Goal: Register for event/course

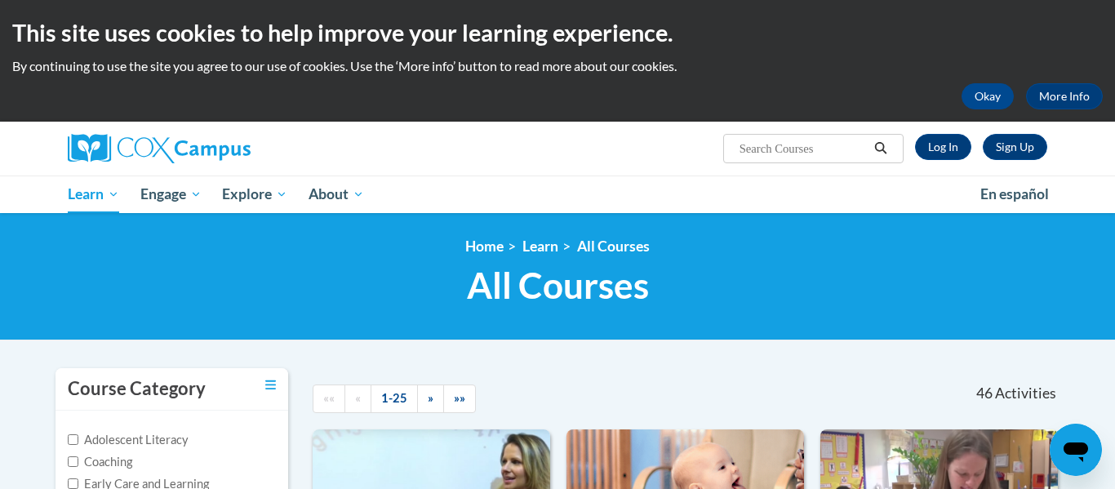
click at [834, 139] on input "Search..." at bounding box center [803, 149] width 131 height 20
type input "reading comprehension"
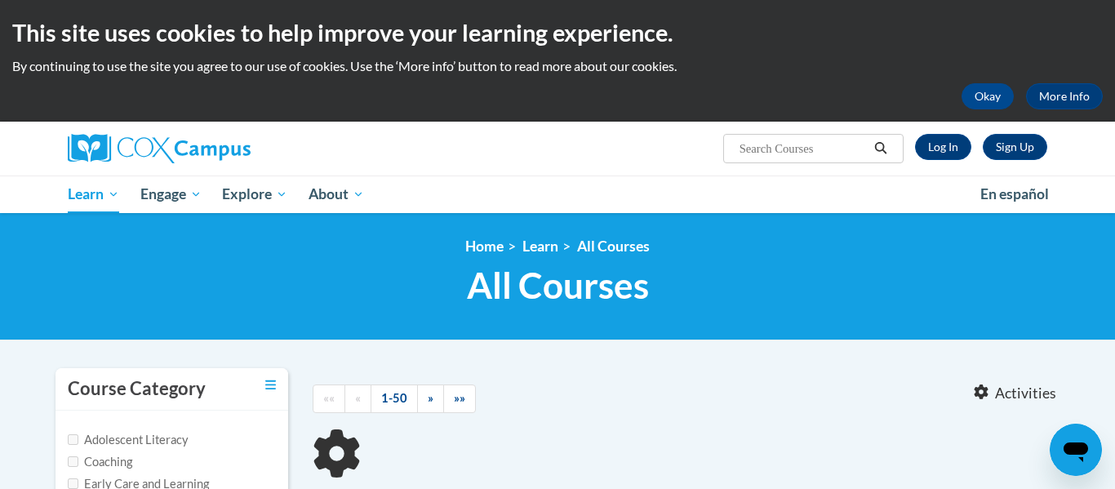
type input "reading comprehension"
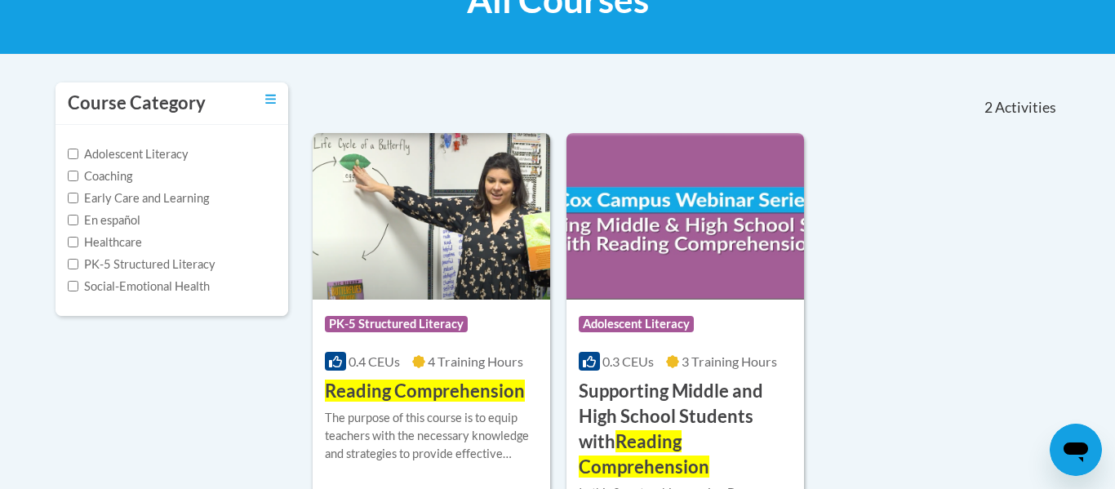
scroll to position [294, 0]
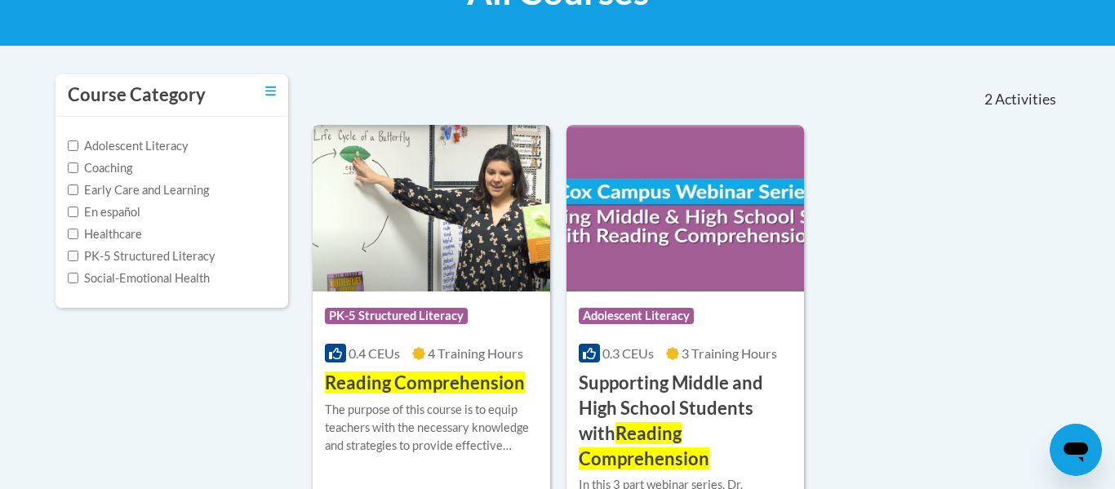
click at [395, 285] on img at bounding box center [432, 208] width 238 height 167
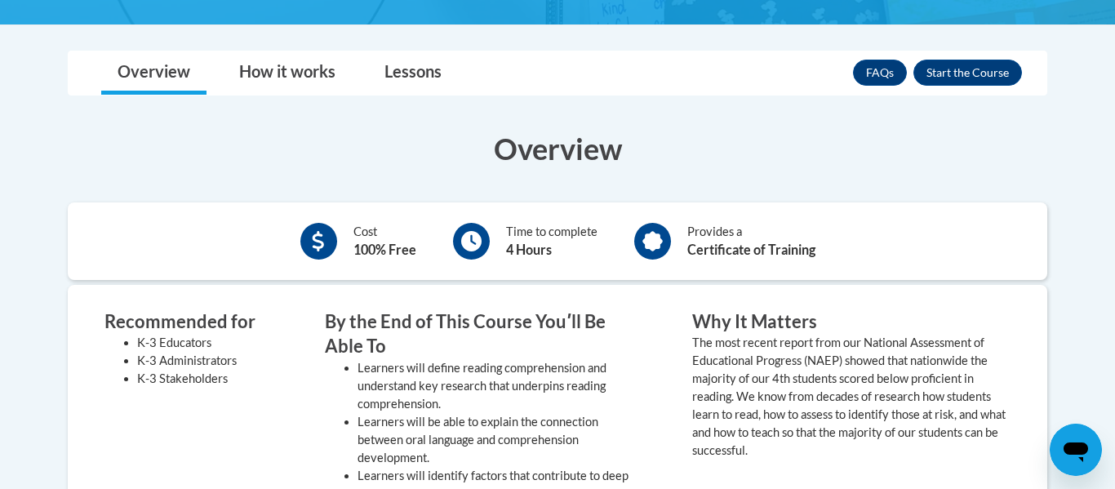
scroll to position [378, 0]
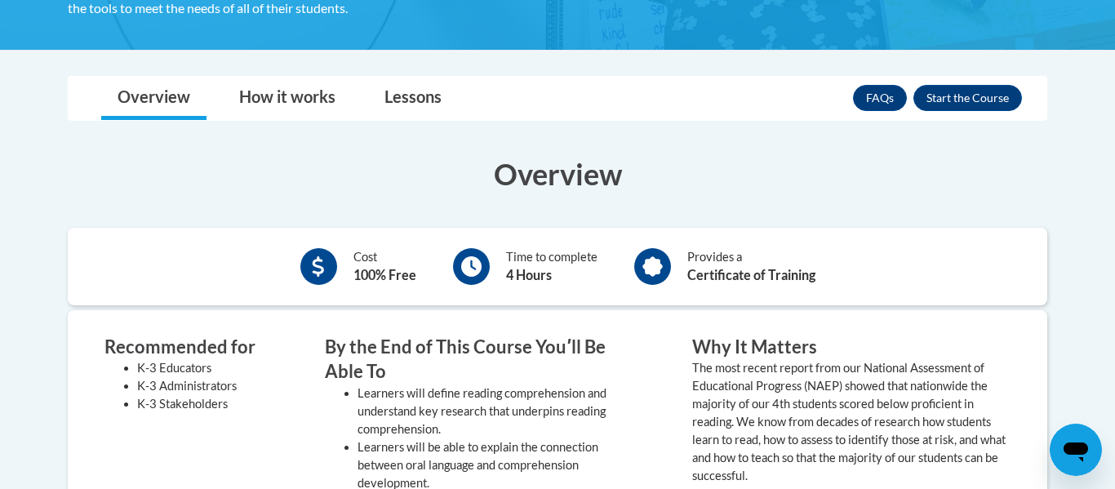
drag, startPoint x: 0, startPoint y: 0, endPoint x: 1113, endPoint y: 185, distance: 1128.7
click at [967, 102] on button "Enroll" at bounding box center [967, 98] width 109 height 26
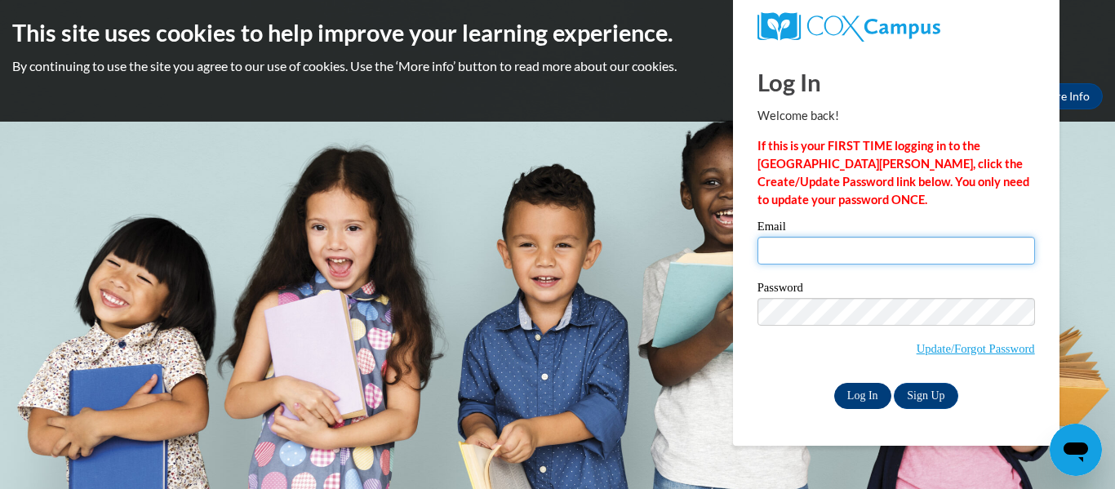
type input "kriebe@nobleps.com"
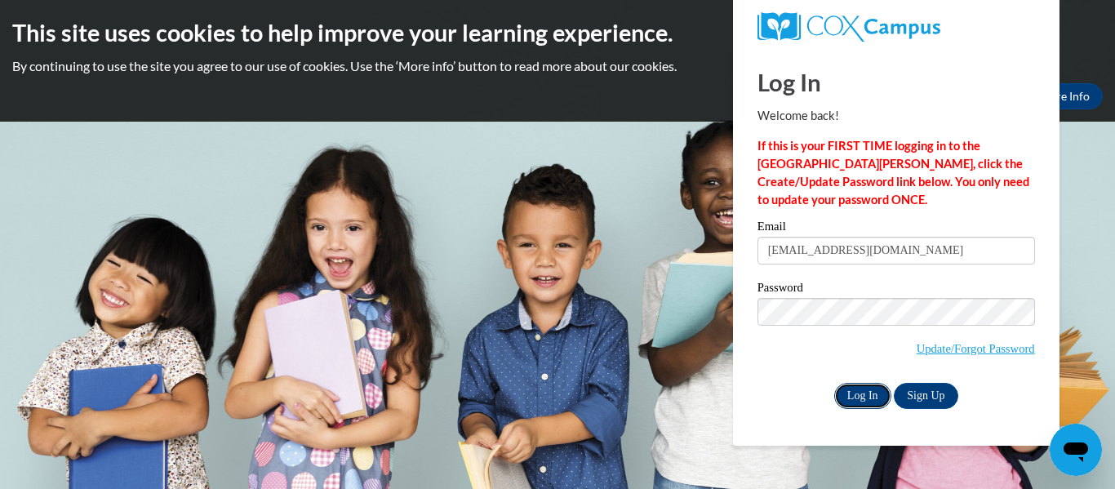
click at [854, 394] on input "Log In" at bounding box center [862, 396] width 57 height 26
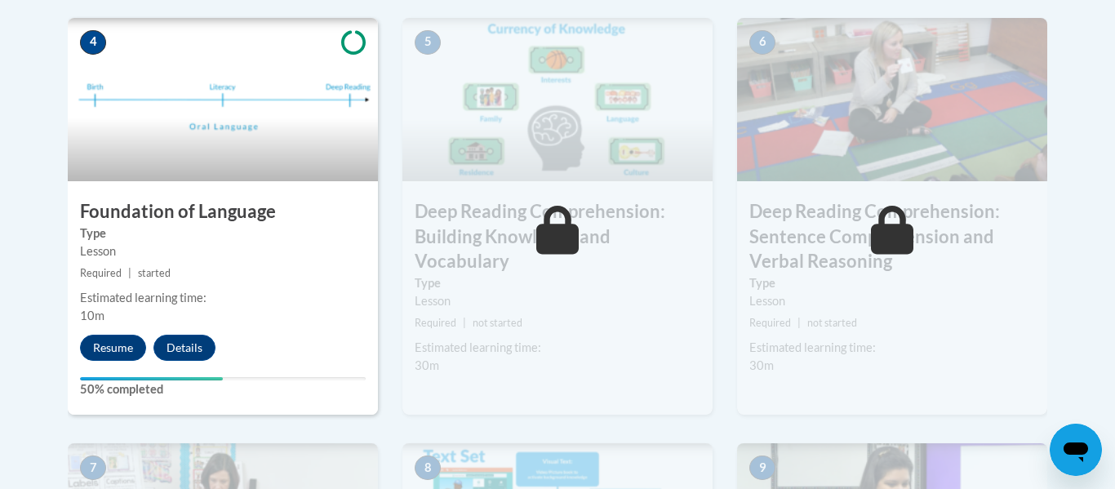
scroll to position [976, 0]
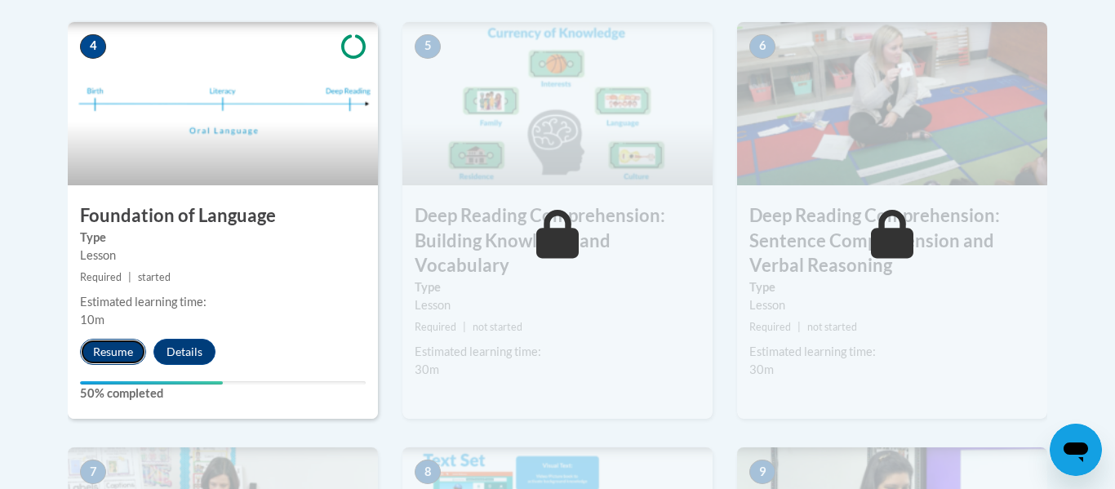
click at [98, 362] on button "Resume" at bounding box center [113, 352] width 66 height 26
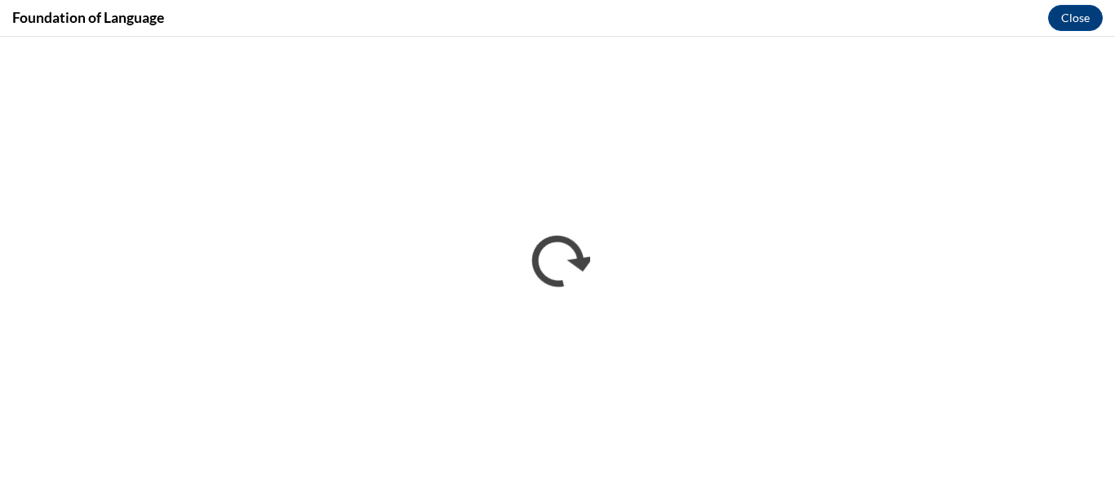
scroll to position [0, 0]
